Goal: Use online tool/utility: Utilize a website feature to perform a specific function

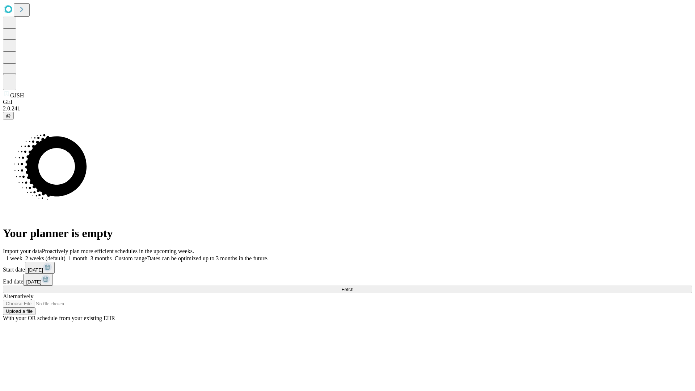
click at [353, 287] on span "Fetch" at bounding box center [347, 289] width 12 height 5
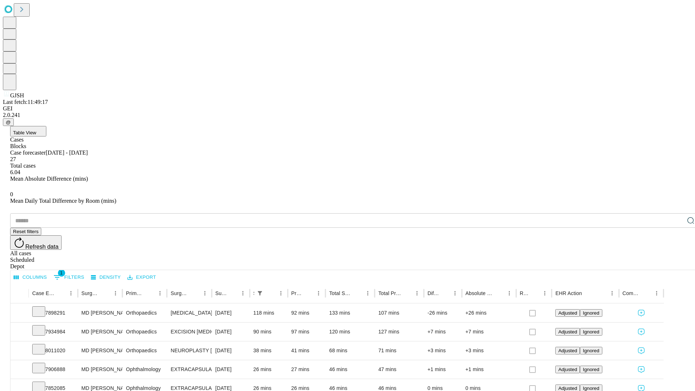
click at [36, 130] on span "Table View" at bounding box center [24, 132] width 23 height 5
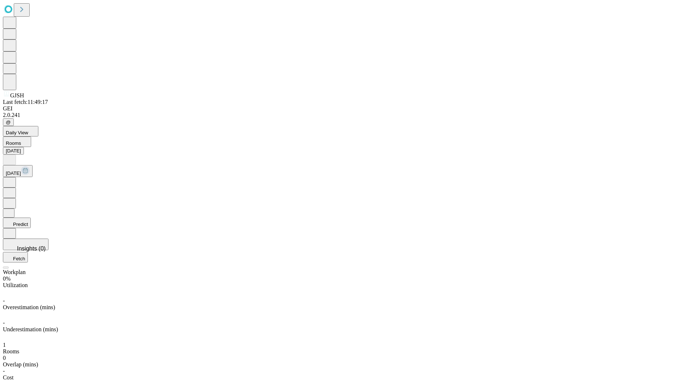
click at [31, 218] on button "Predict" at bounding box center [17, 223] width 28 height 10
